Goal: Navigation & Orientation: Find specific page/section

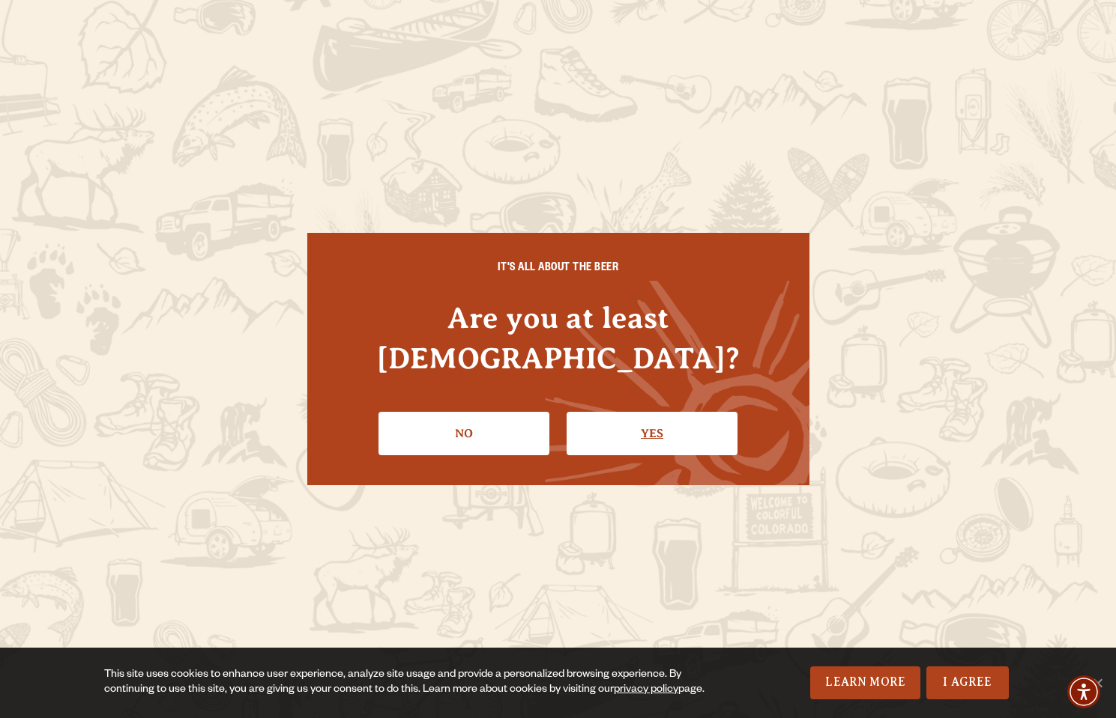
click at [683, 417] on link "Yes" at bounding box center [651, 433] width 171 height 43
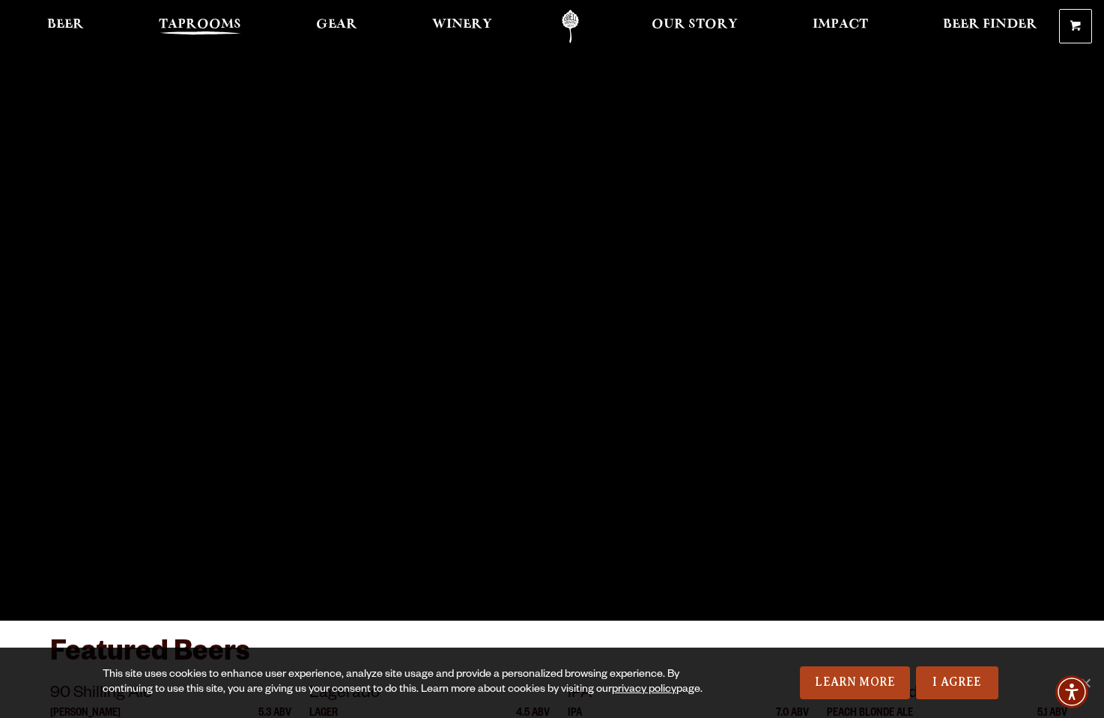
click at [170, 25] on span "Taprooms" at bounding box center [200, 25] width 82 height 12
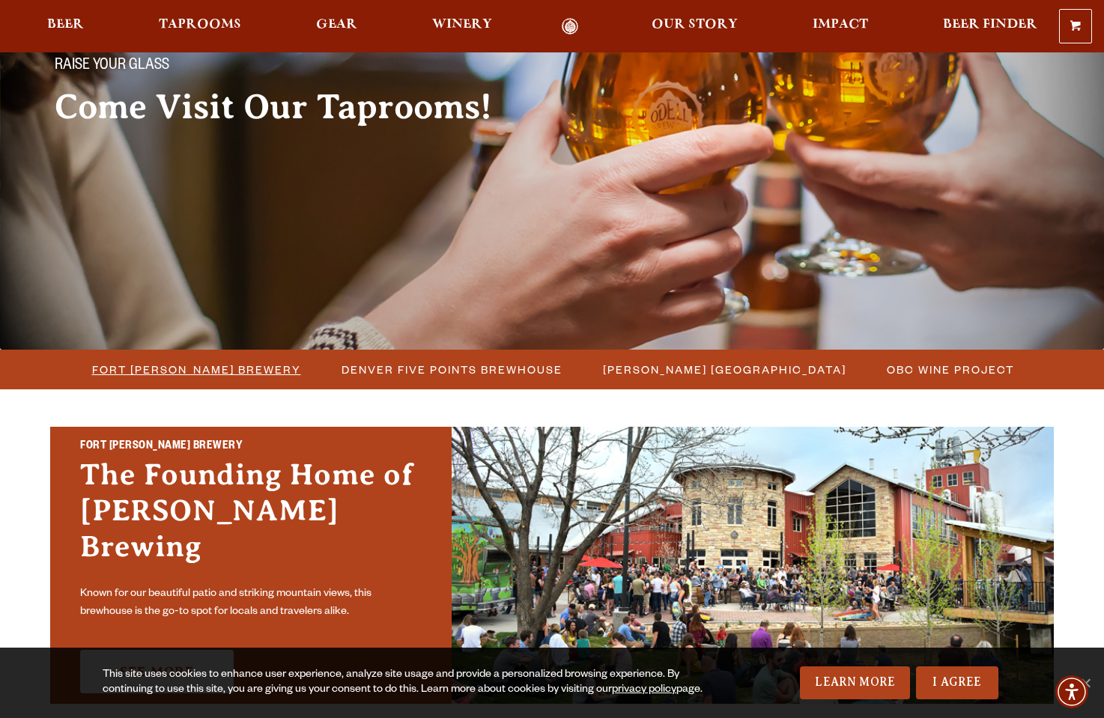
scroll to position [150, 0]
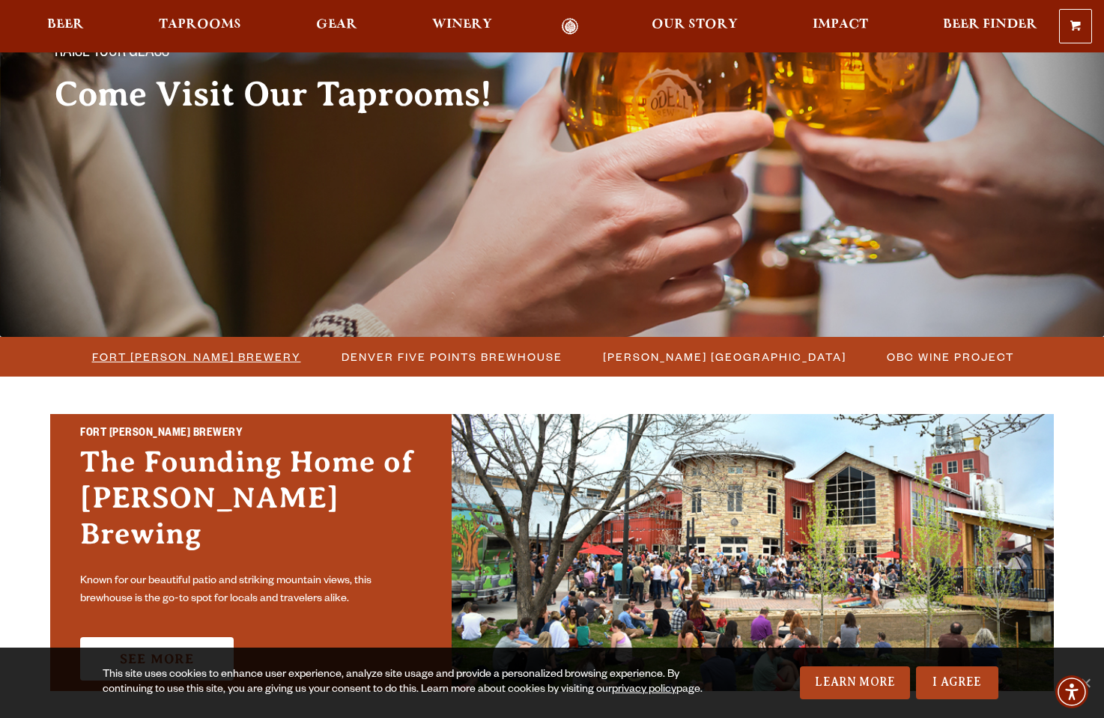
click at [187, 356] on span "Fort [PERSON_NAME] Brewery" at bounding box center [196, 357] width 209 height 22
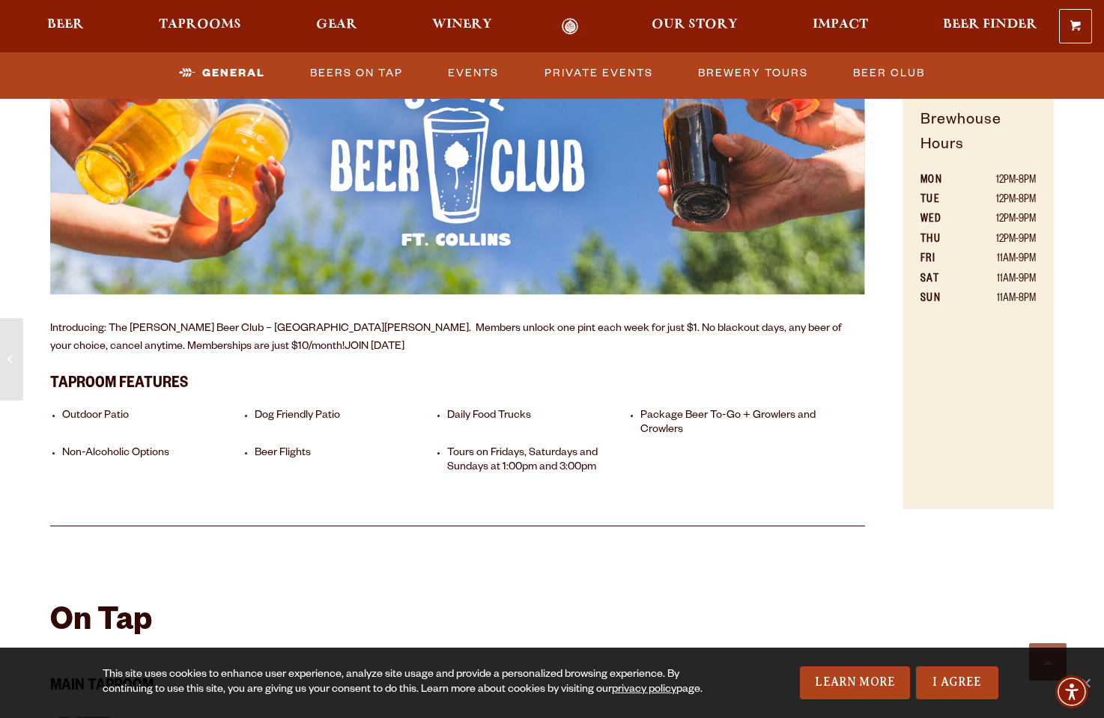
scroll to position [974, 0]
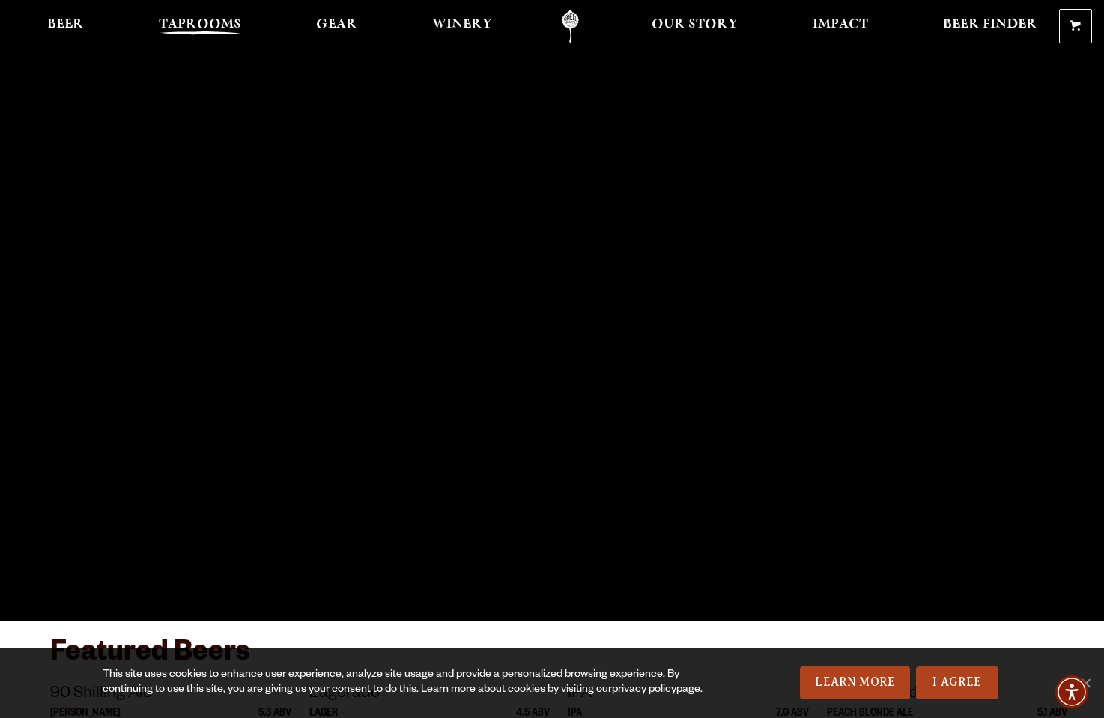
click at [208, 19] on span "Taprooms" at bounding box center [200, 25] width 82 height 12
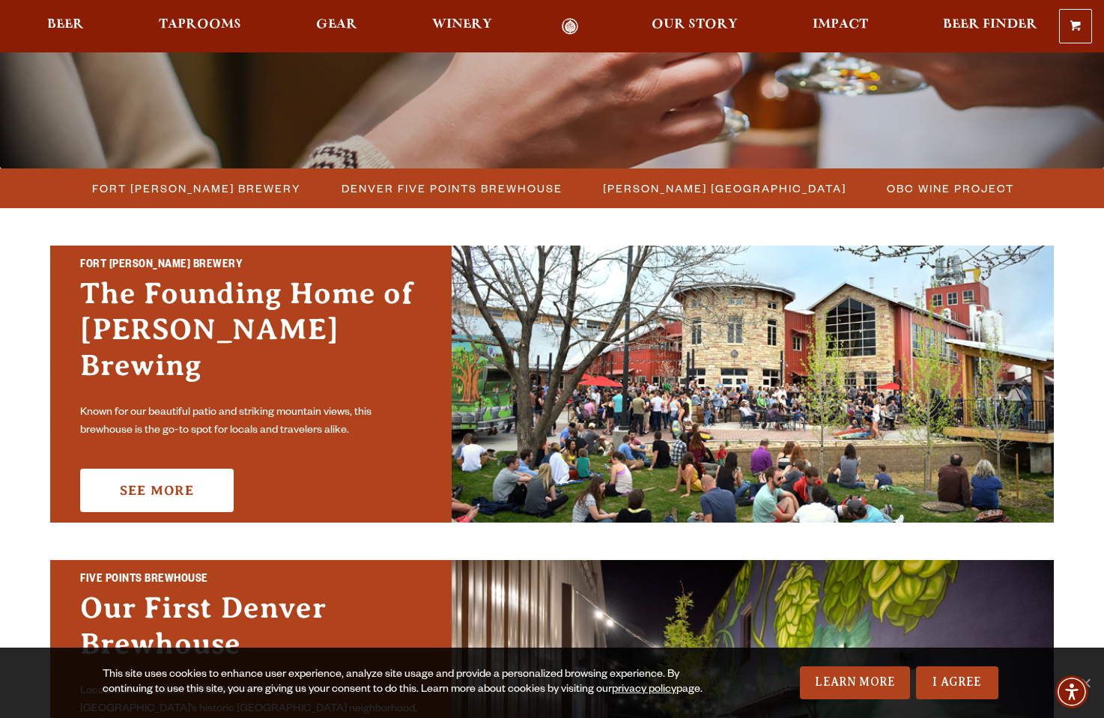
scroll to position [300, 0]
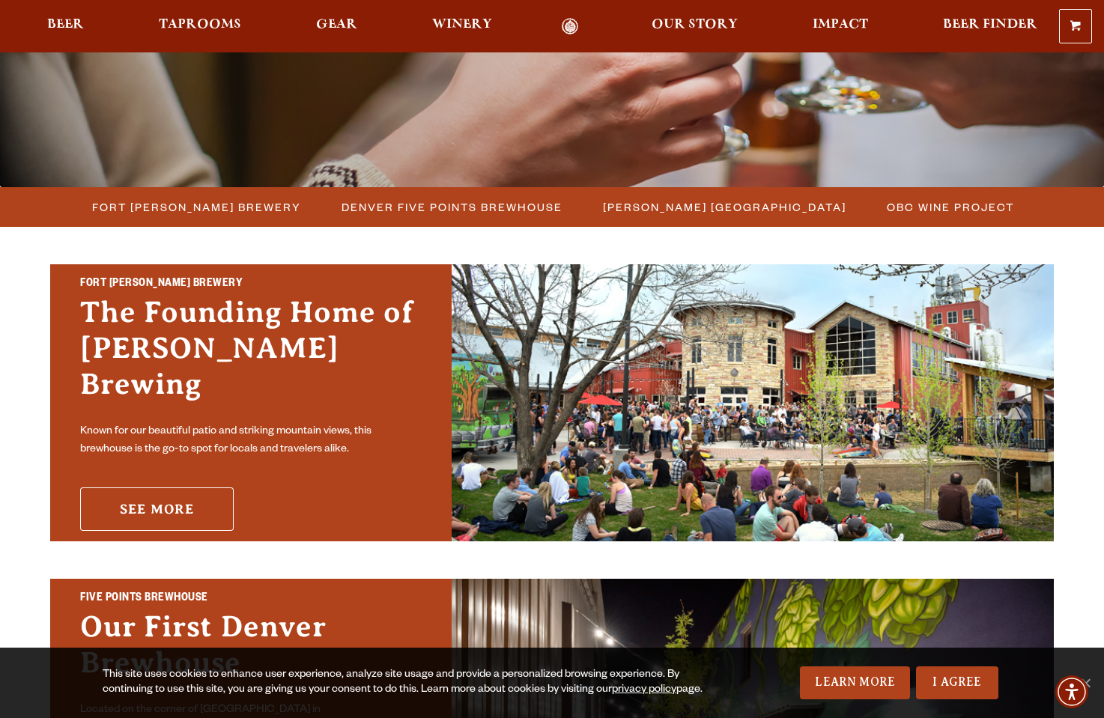
click at [144, 499] on link "See More" at bounding box center [157, 509] width 154 height 43
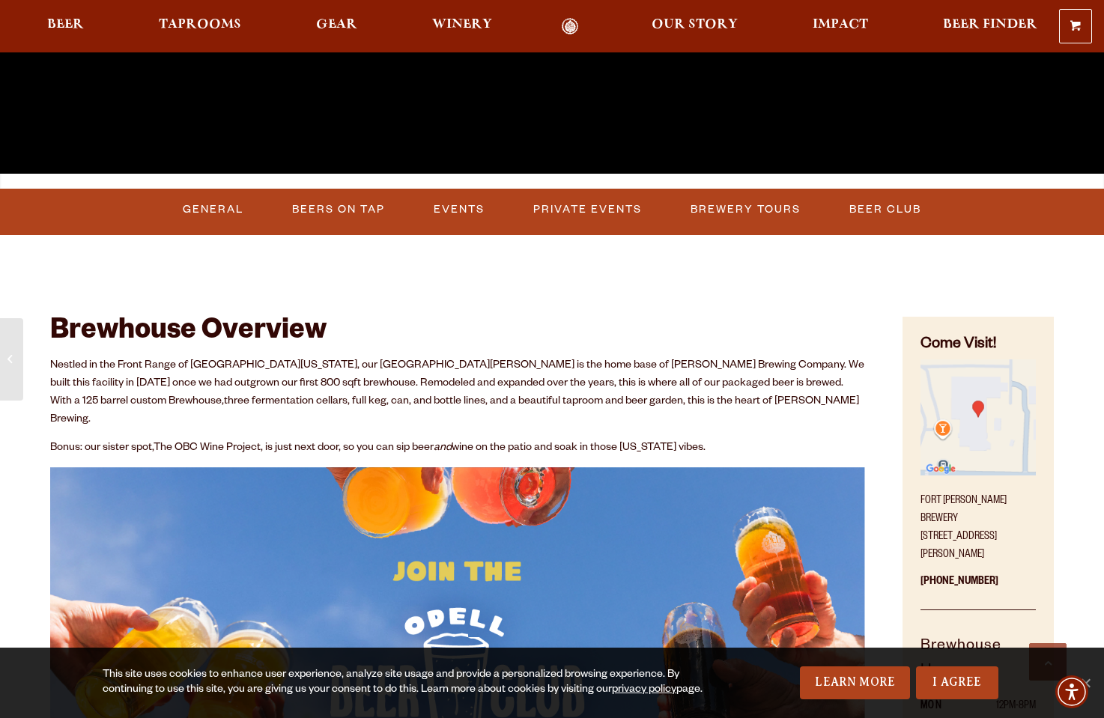
scroll to position [300, 0]
